Goal: Information Seeking & Learning: Learn about a topic

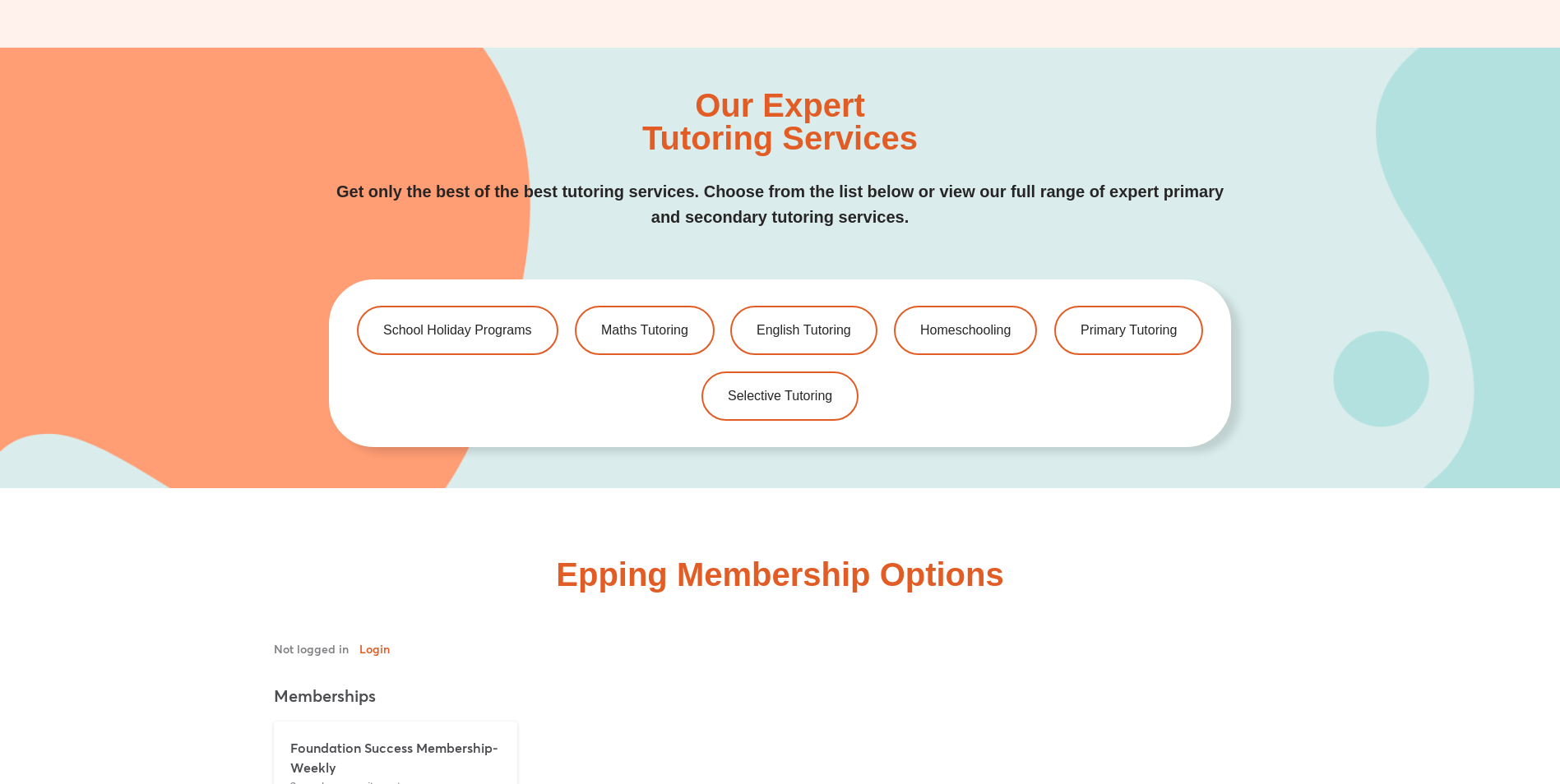
scroll to position [3698, 0]
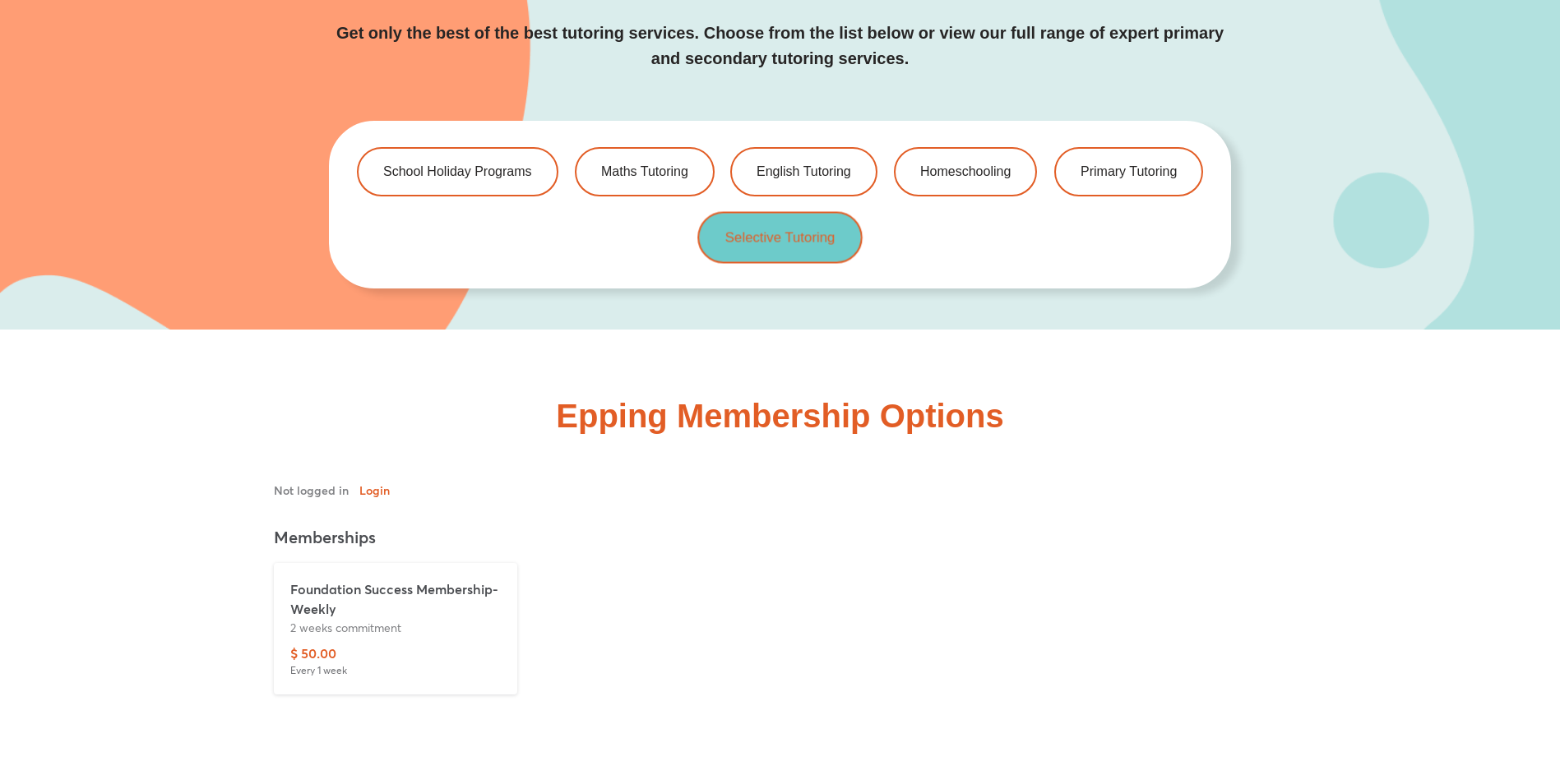
click at [796, 243] on span "Selective Tutoring" at bounding box center [780, 238] width 110 height 14
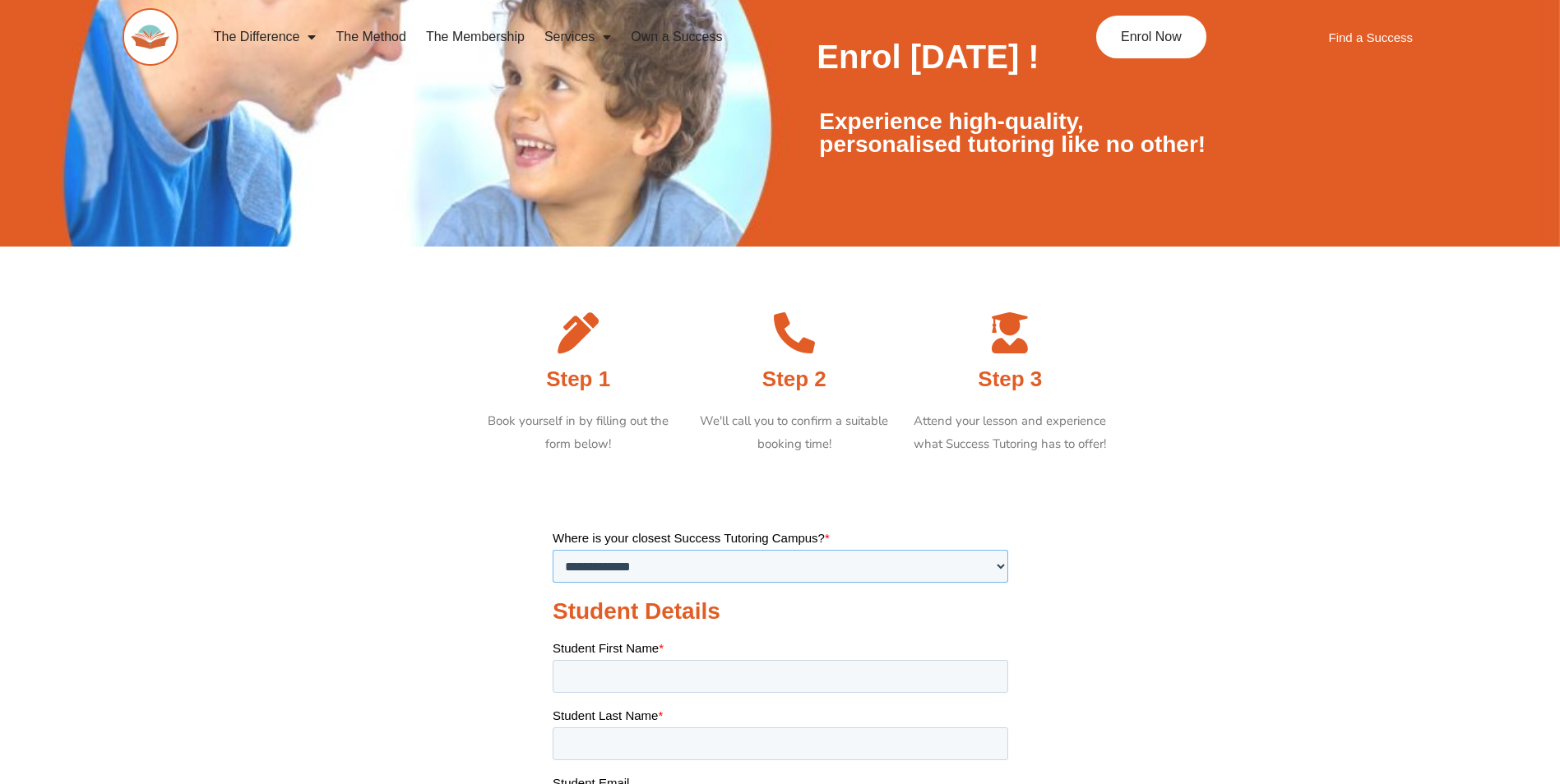
click at [999, 561] on select "**********" at bounding box center [780, 565] width 456 height 33
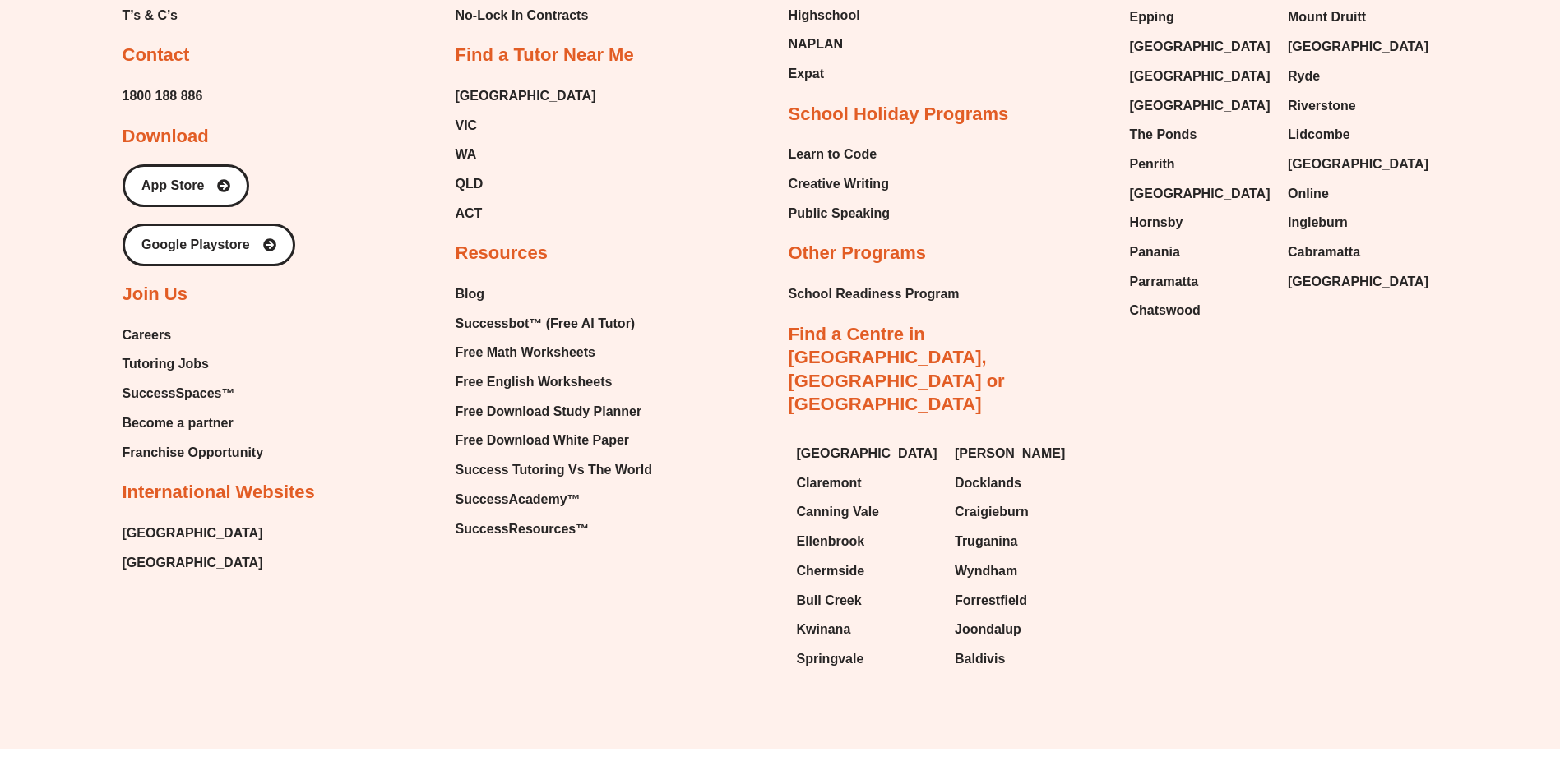
scroll to position [1964, 0]
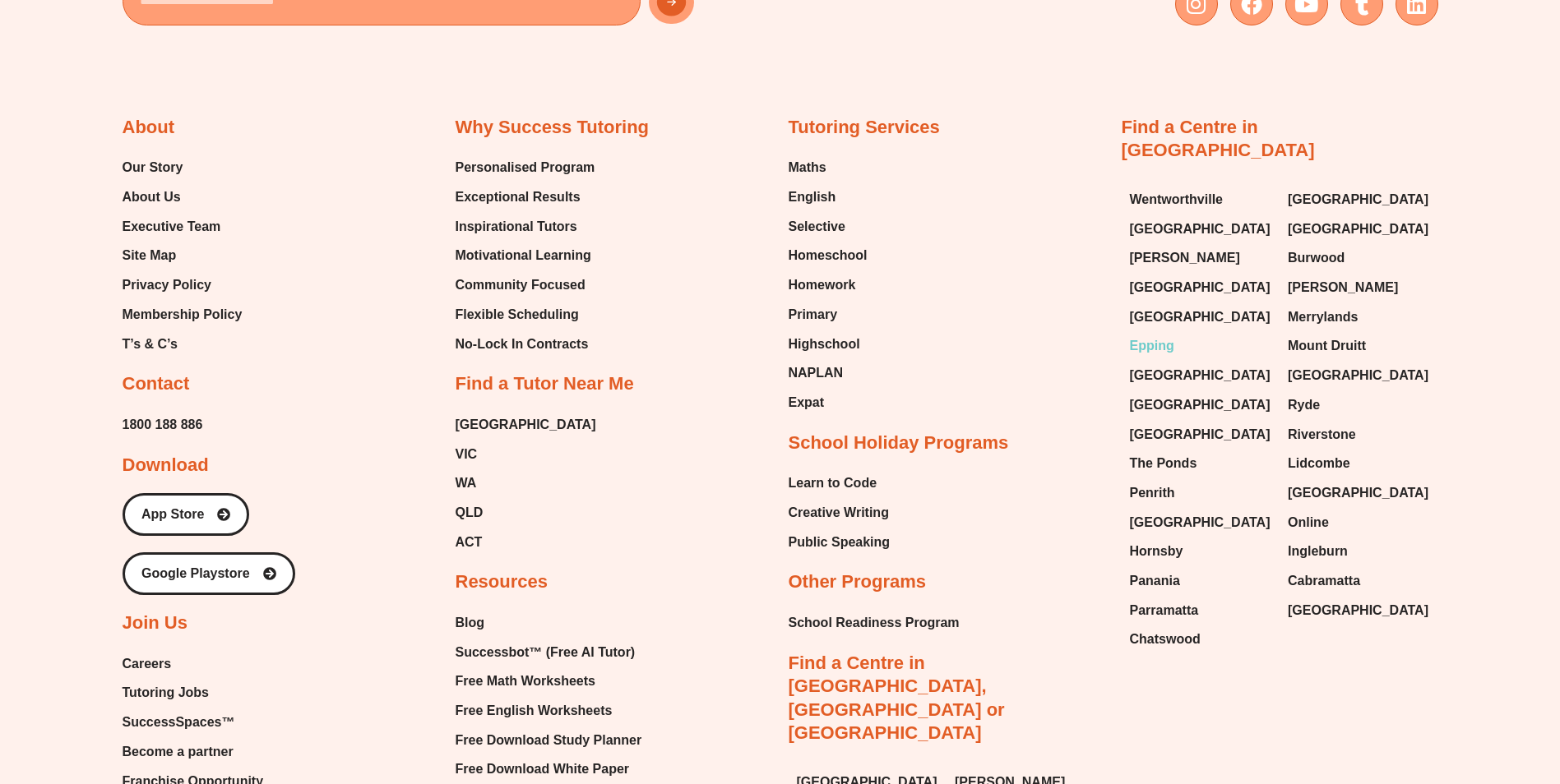
click at [1170, 334] on span "Epping" at bounding box center [1152, 346] width 45 height 25
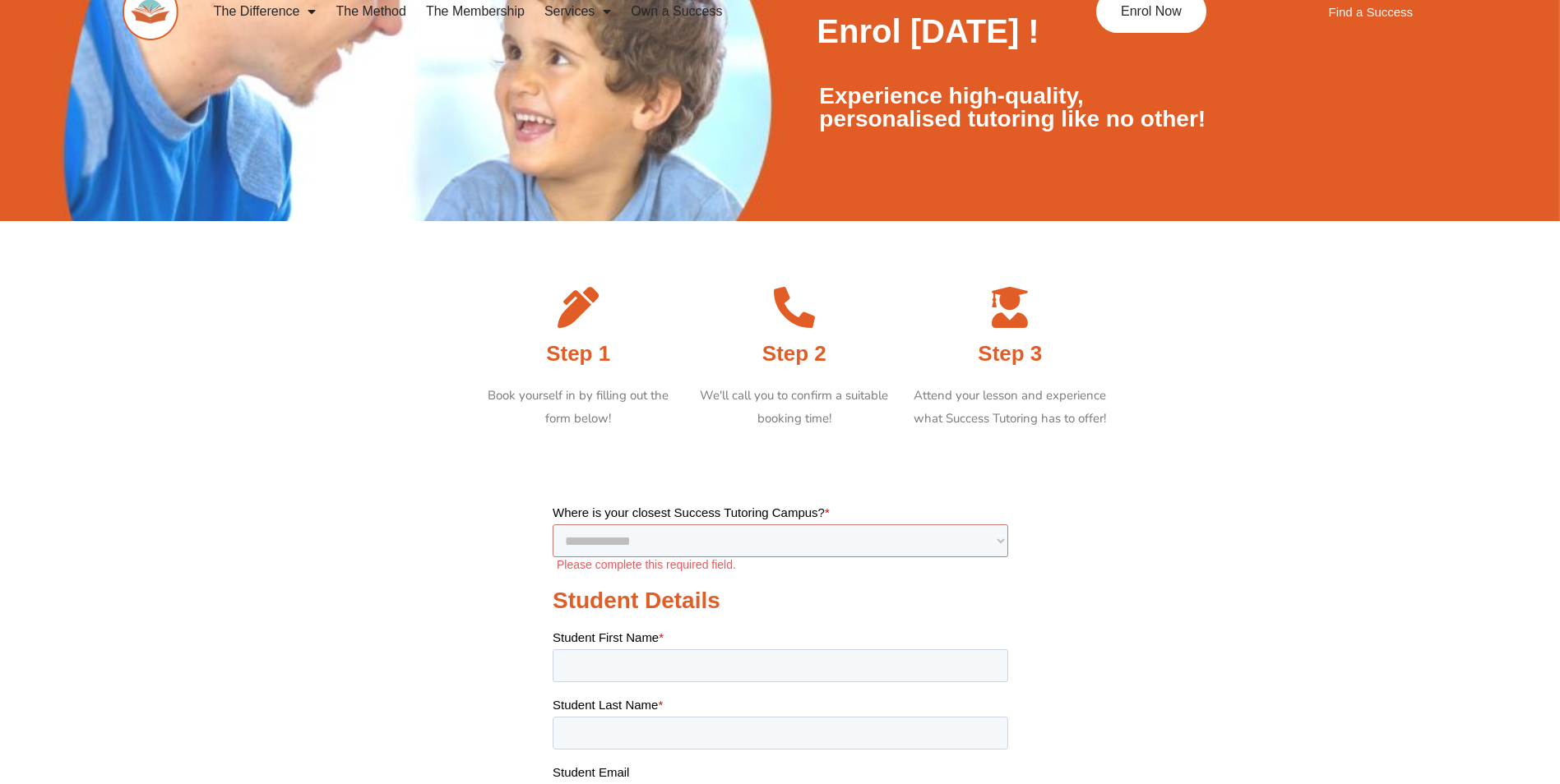
scroll to position [0, 0]
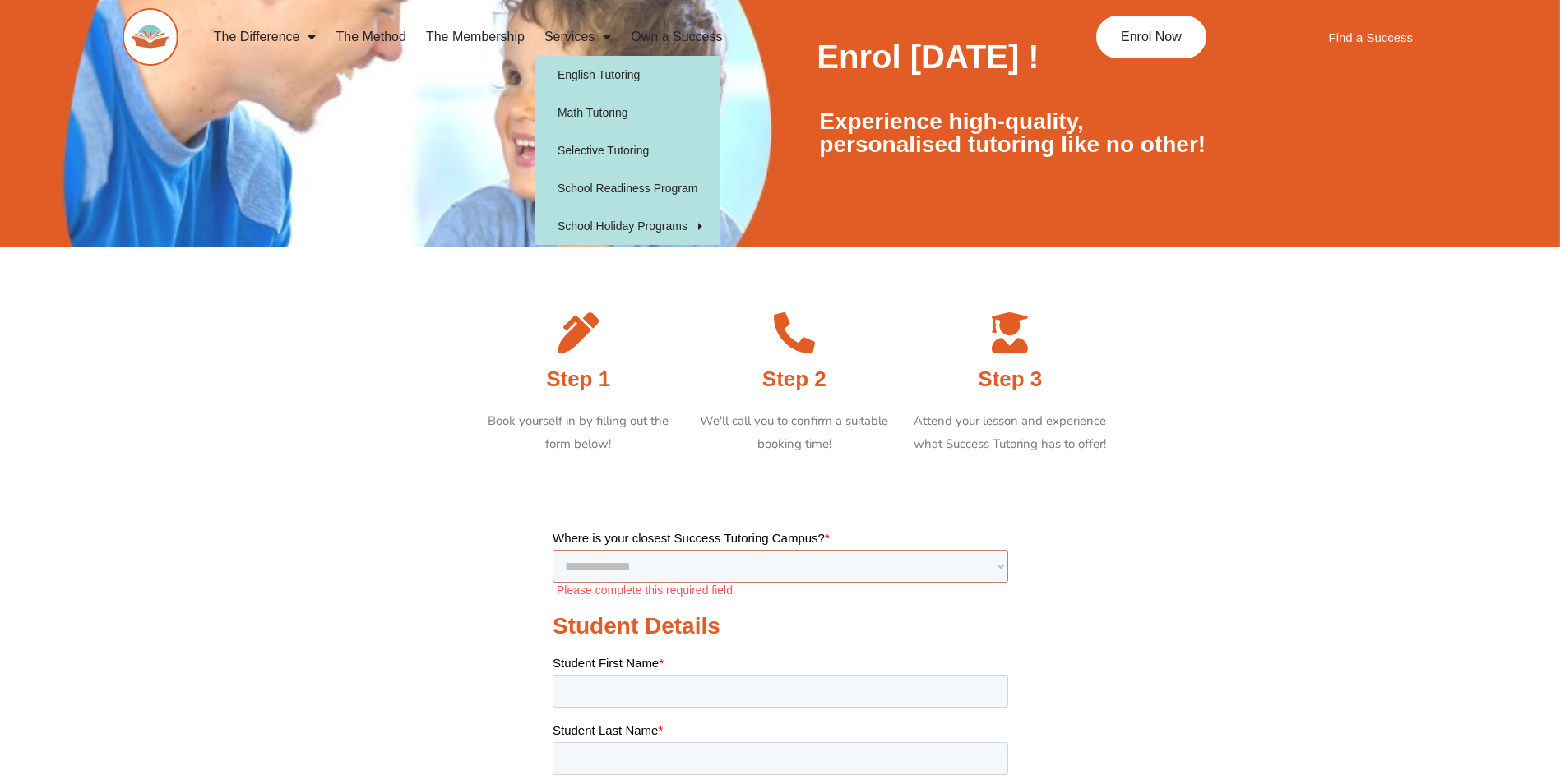
click at [595, 36] on span "Menu" at bounding box center [602, 36] width 16 height 29
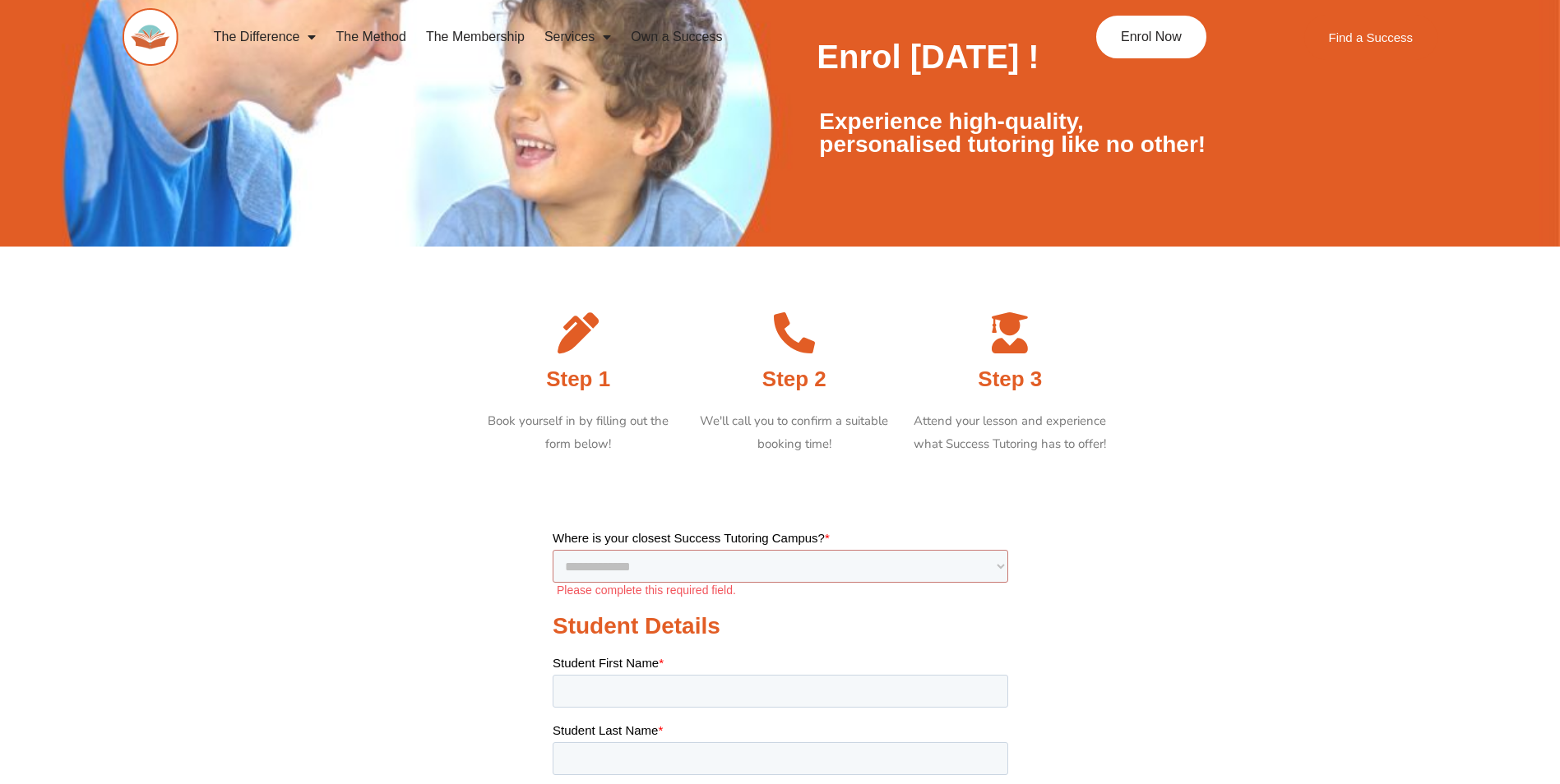
click at [595, 36] on span "Menu" at bounding box center [602, 36] width 16 height 29
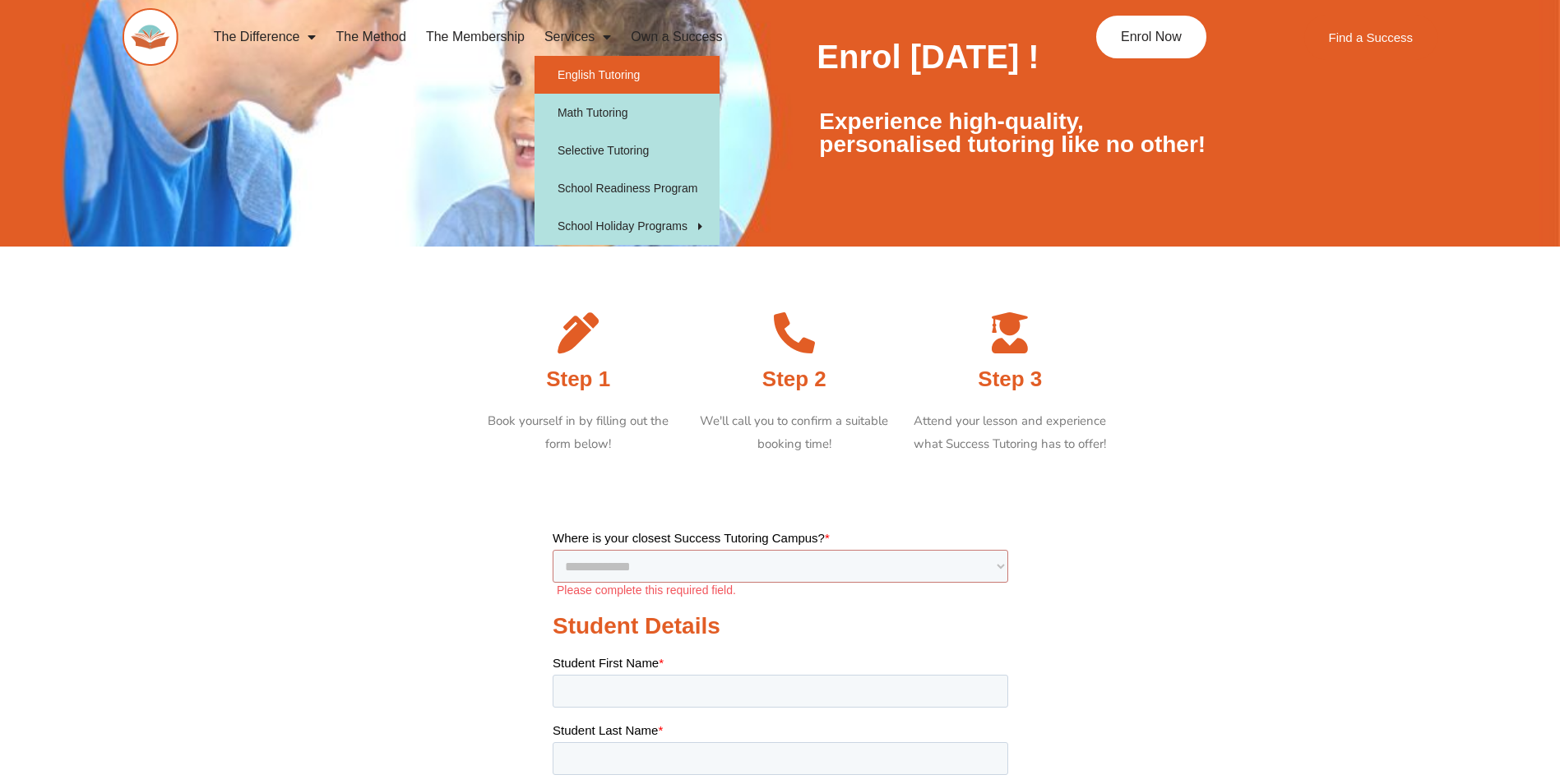
click at [622, 79] on link "English Tutoring" at bounding box center [626, 75] width 185 height 38
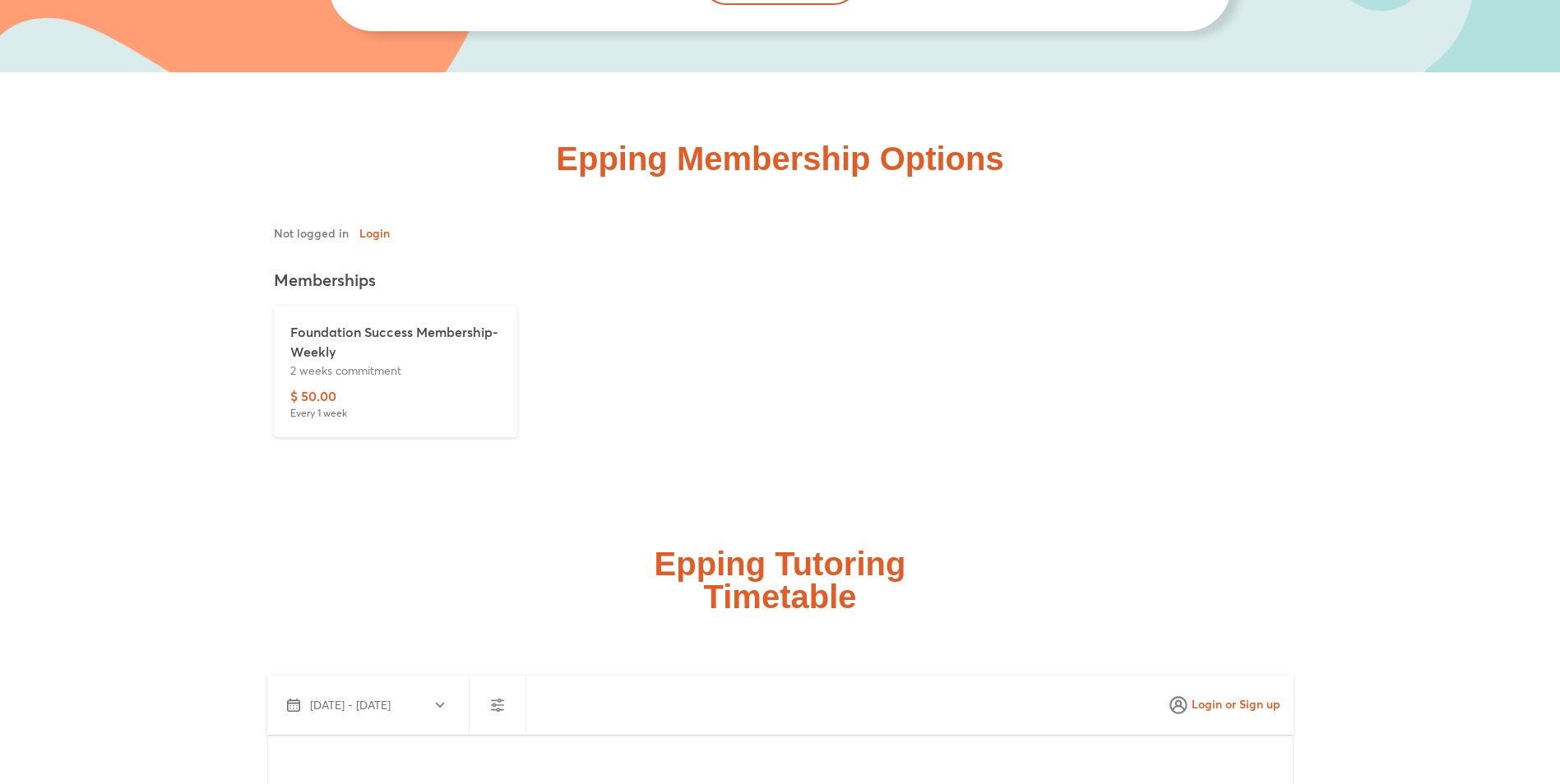
scroll to position [4109, 0]
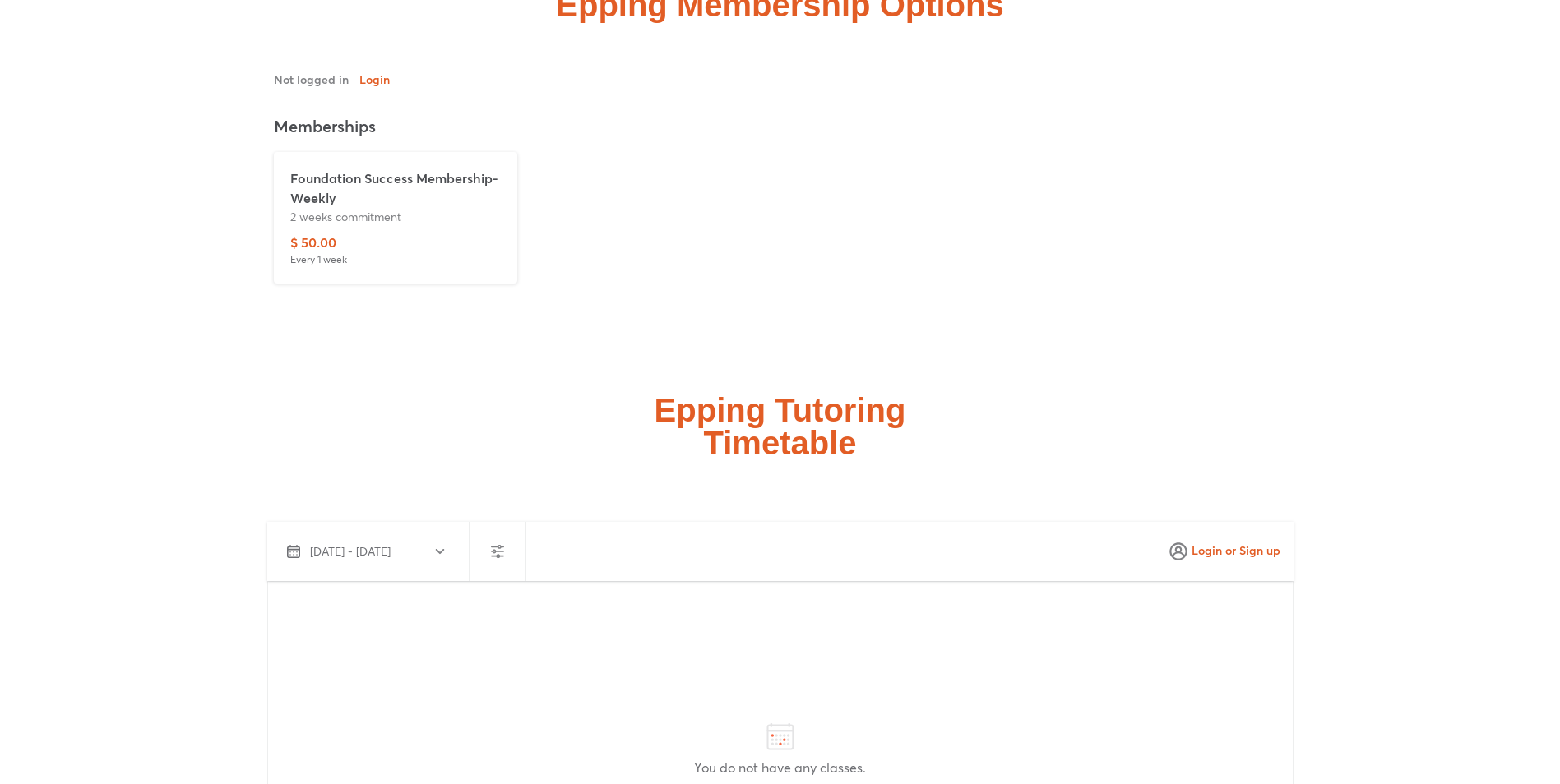
click at [436, 548] on icon "button" at bounding box center [440, 552] width 13 height 13
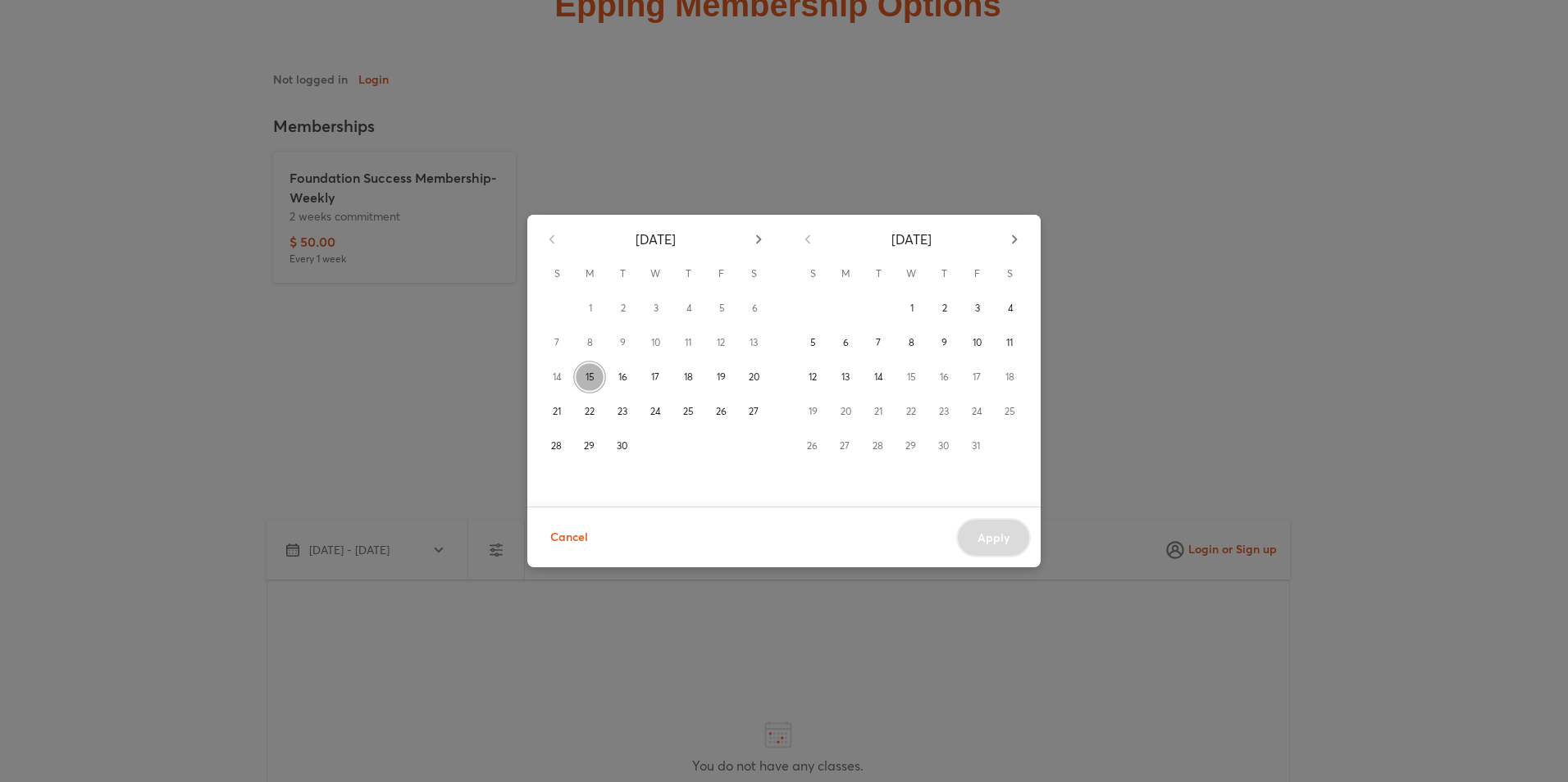
click at [599, 380] on button "15" at bounding box center [589, 377] width 33 height 33
click at [618, 377] on span "16" at bounding box center [623, 377] width 9 height 16
click at [992, 536] on span "Apply" at bounding box center [994, 537] width 32 height 16
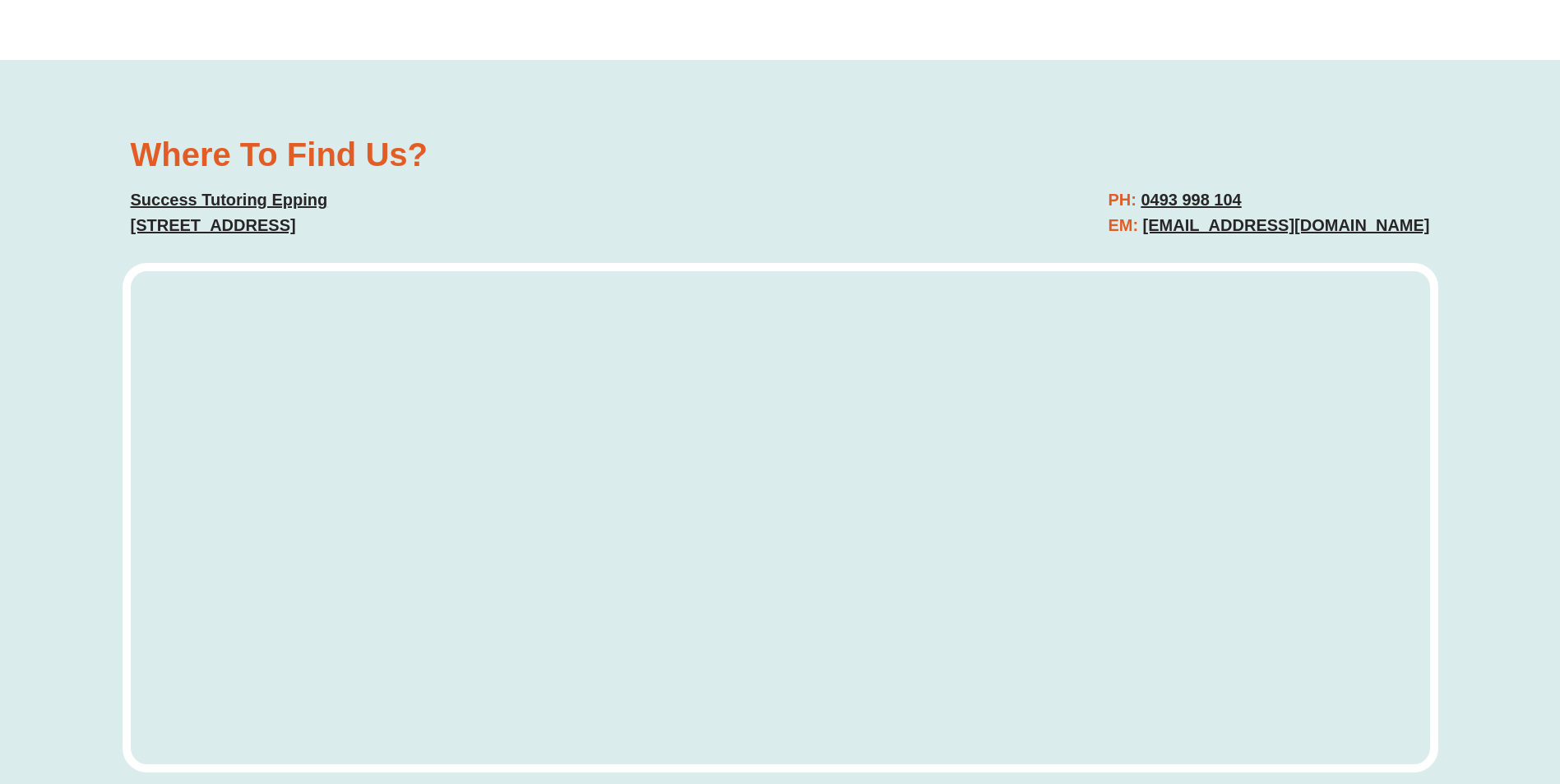
scroll to position [5178, 0]
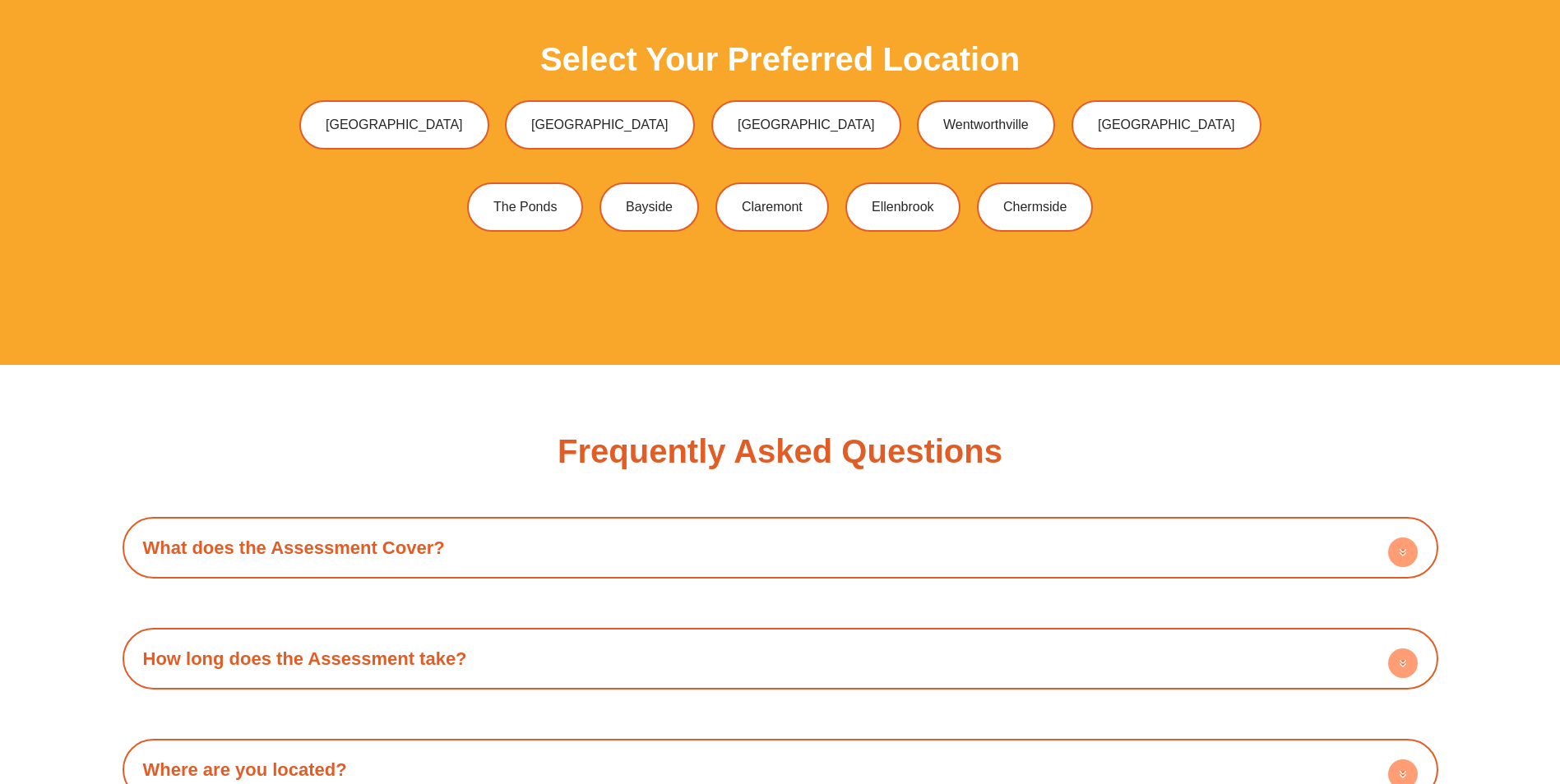
scroll to position [4849, 0]
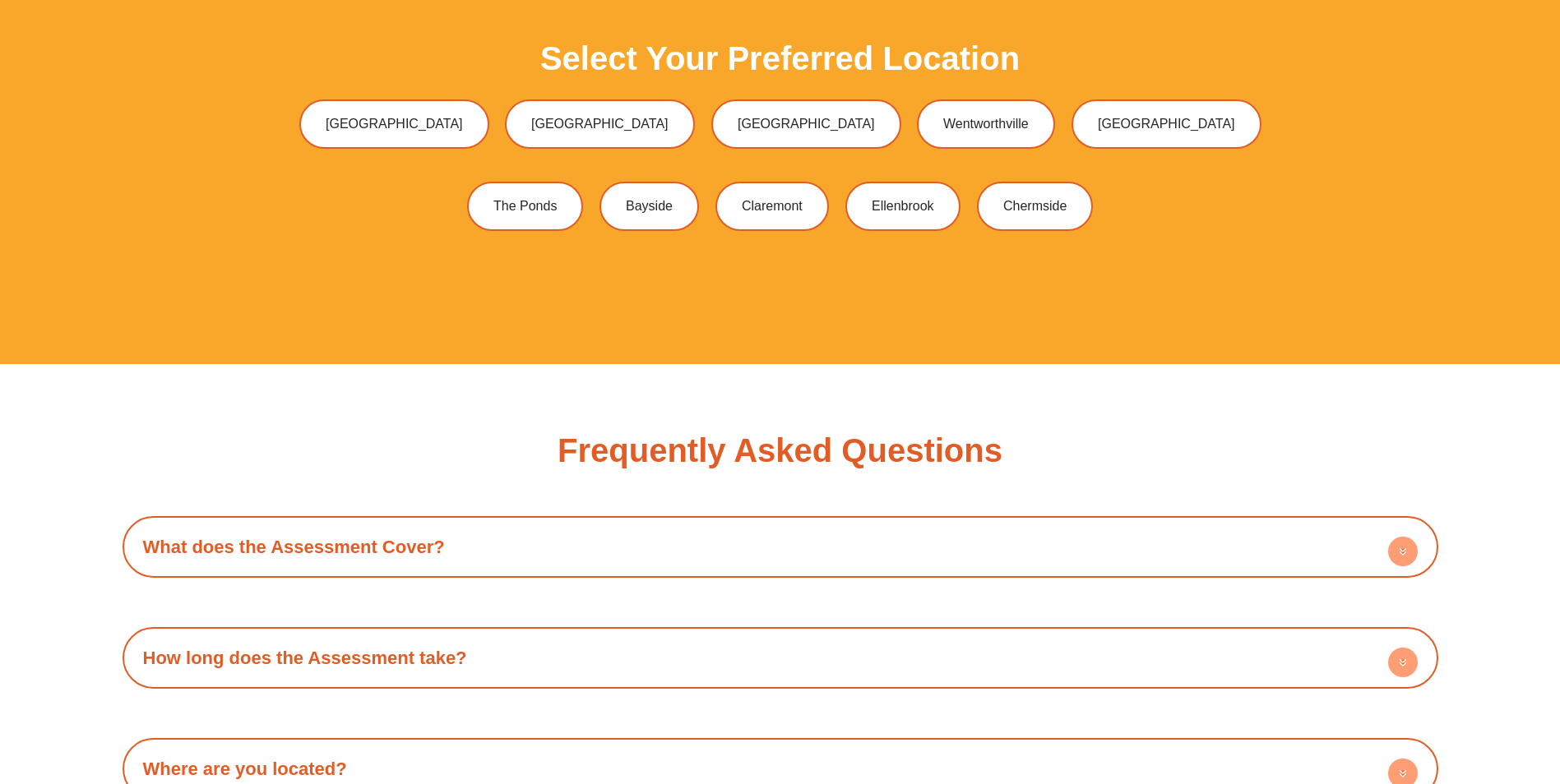
click at [1392, 547] on circle at bounding box center [1402, 551] width 30 height 29
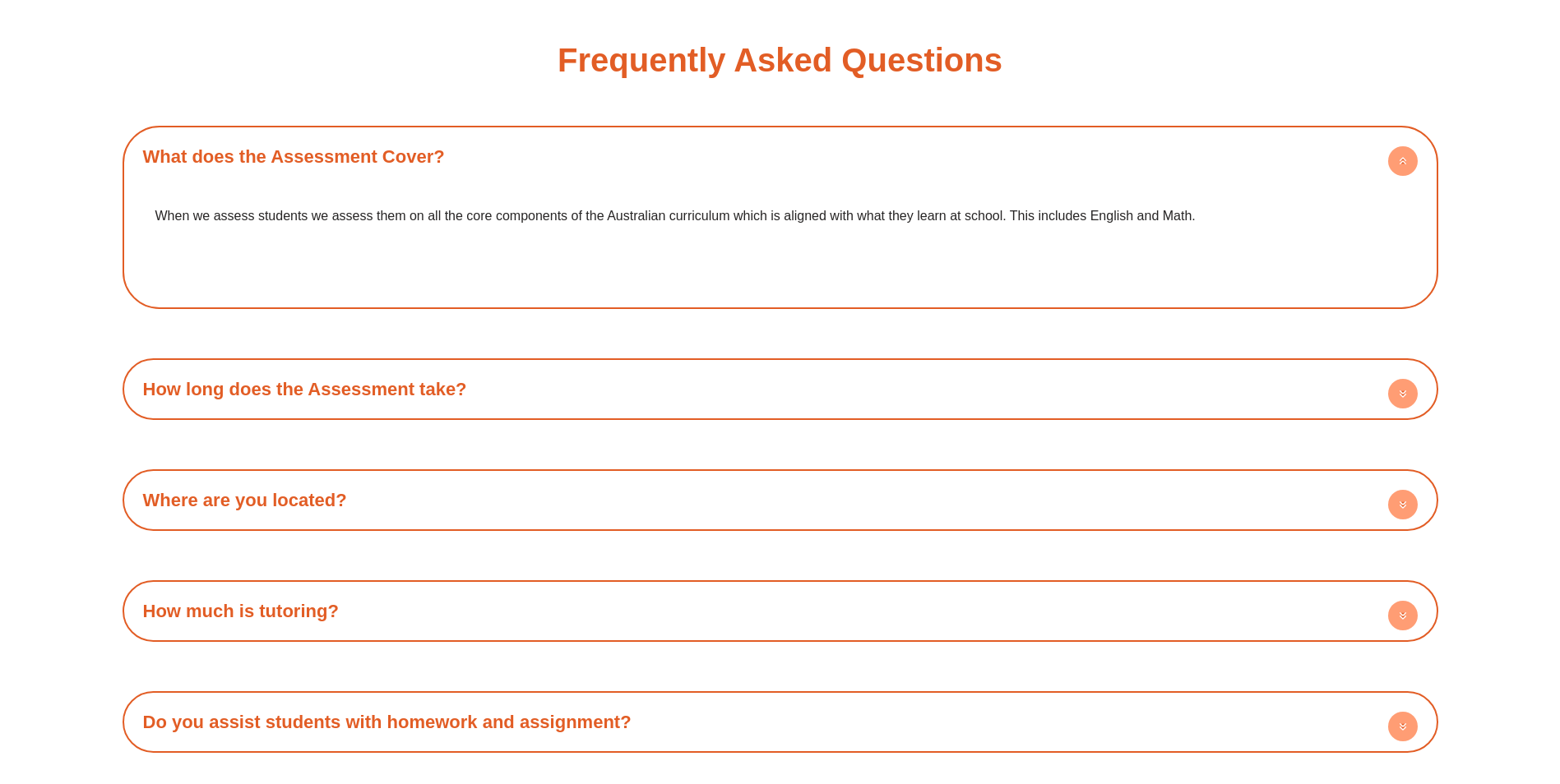
scroll to position [5342, 0]
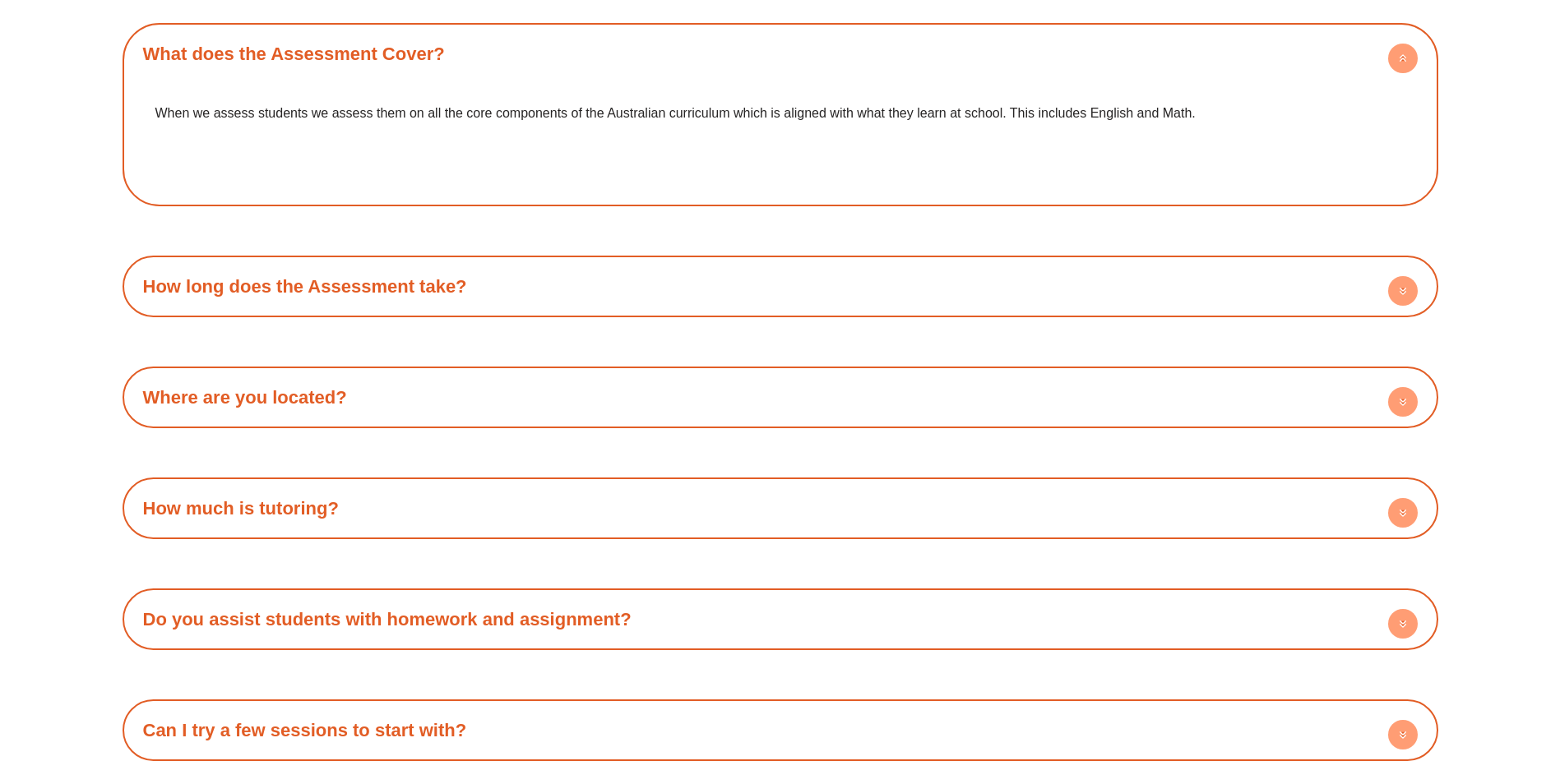
click at [1392, 515] on circle at bounding box center [1402, 512] width 30 height 29
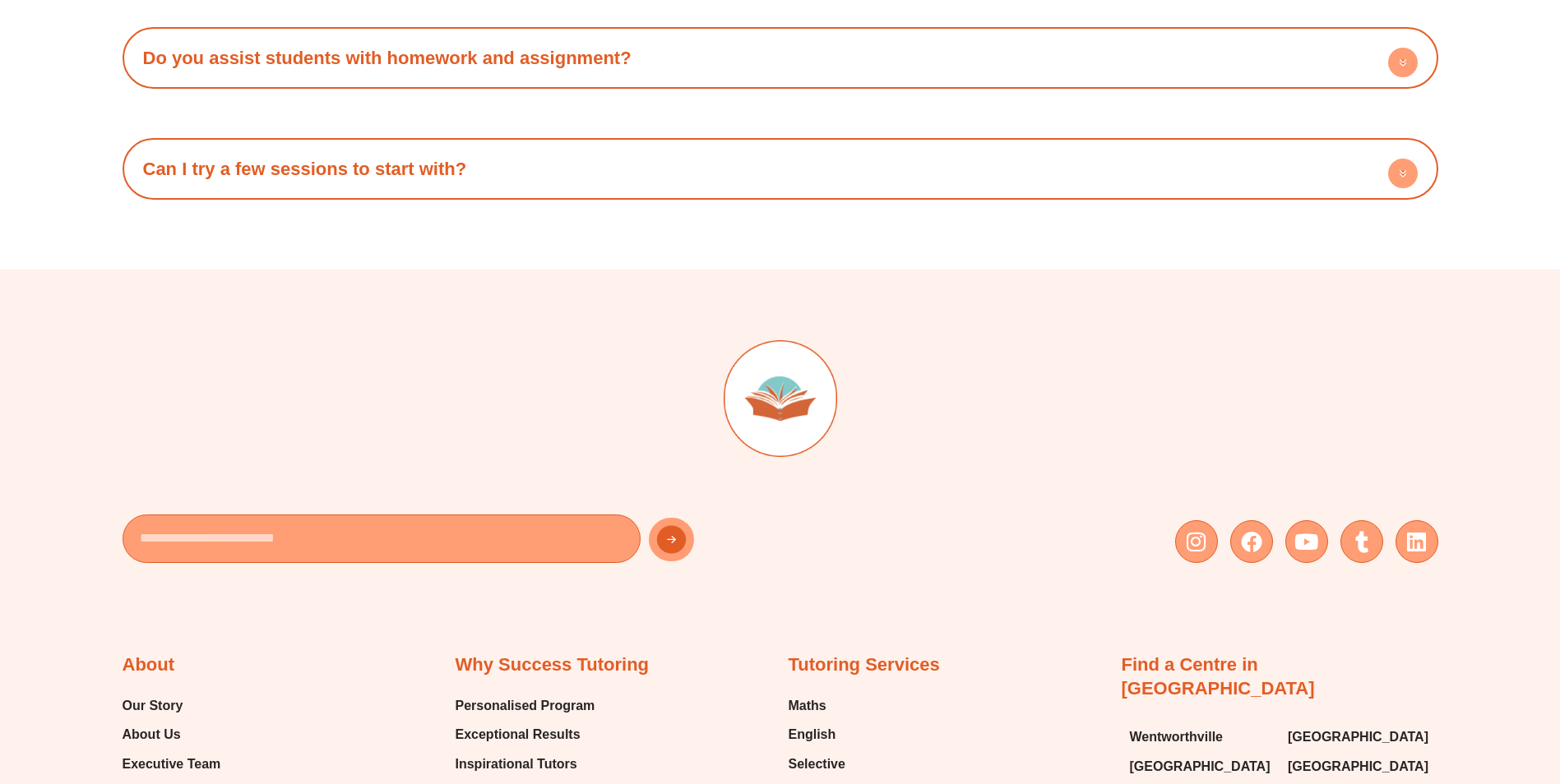
scroll to position [6246, 0]
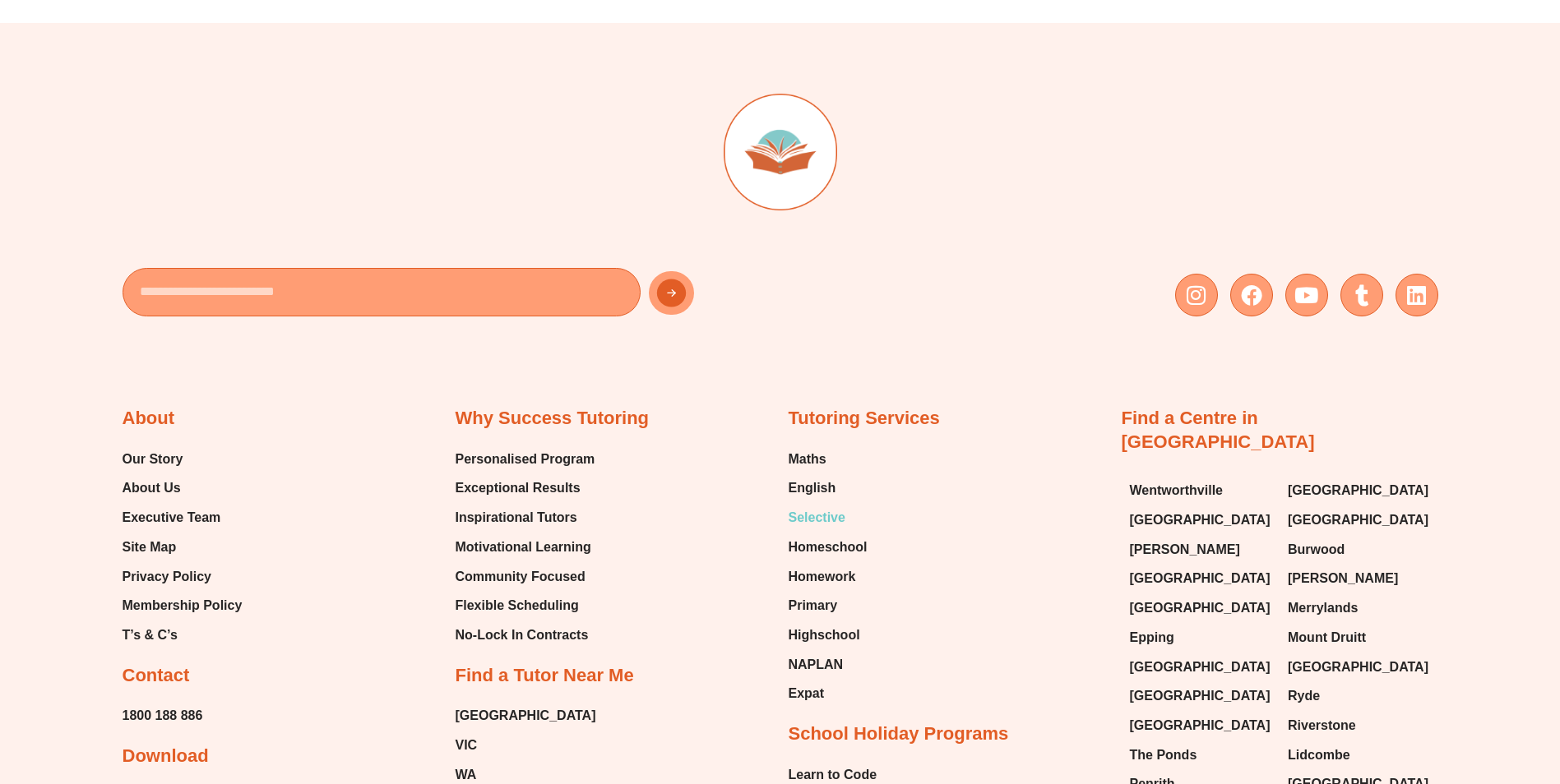
click at [831, 513] on span "Selective" at bounding box center [817, 518] width 57 height 25
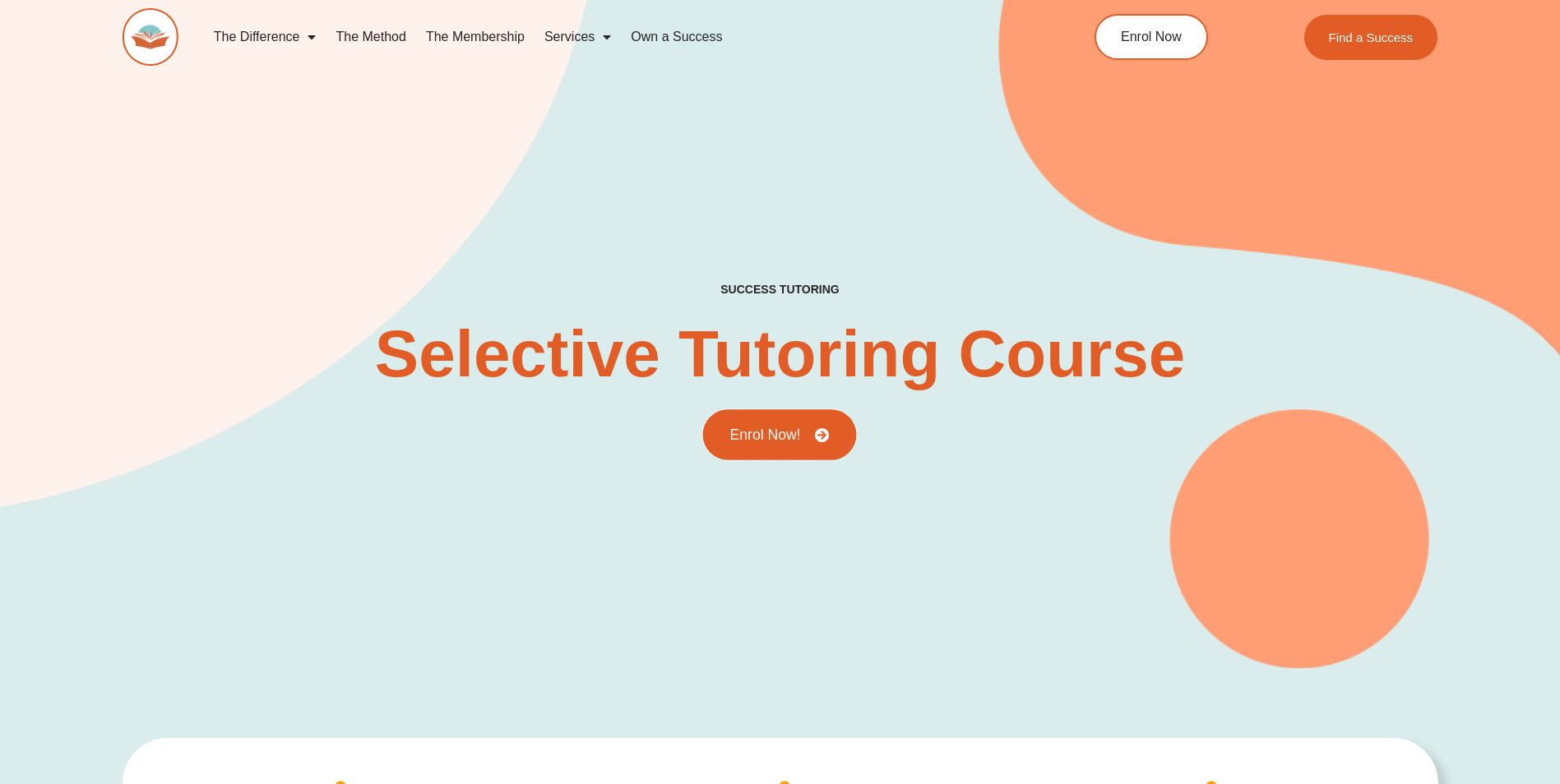
scroll to position [246, 0]
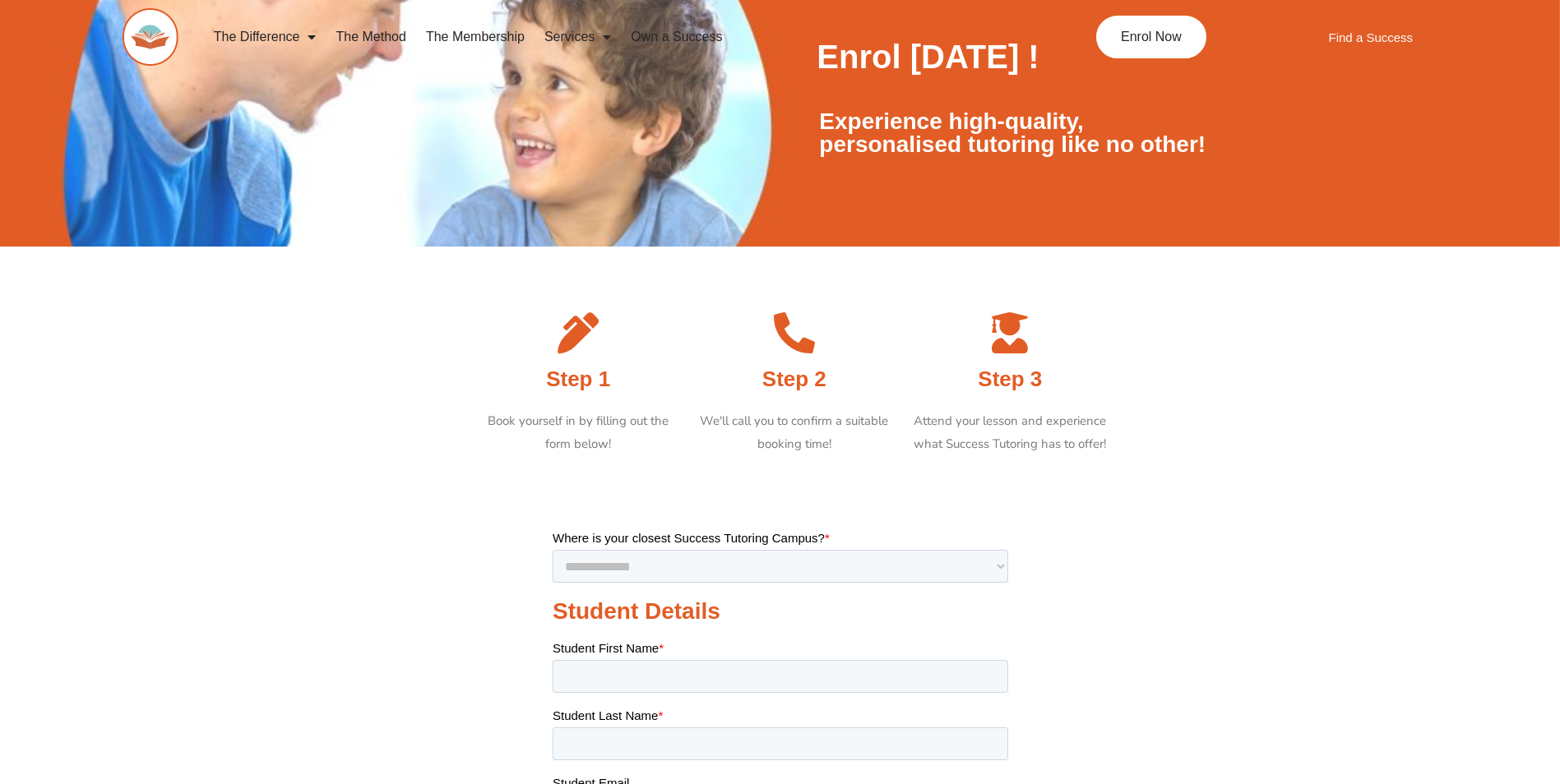
click at [142, 30] on img at bounding box center [150, 37] width 56 height 57
